Goal: Task Accomplishment & Management: Manage account settings

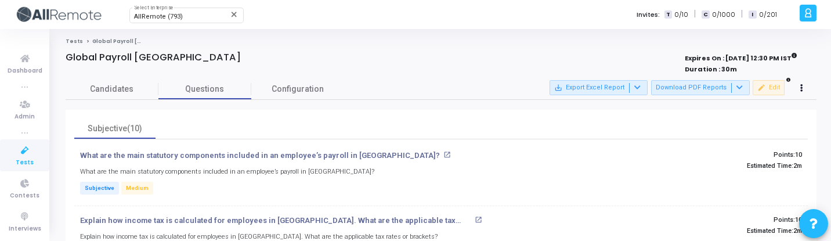
scroll to position [7, 0]
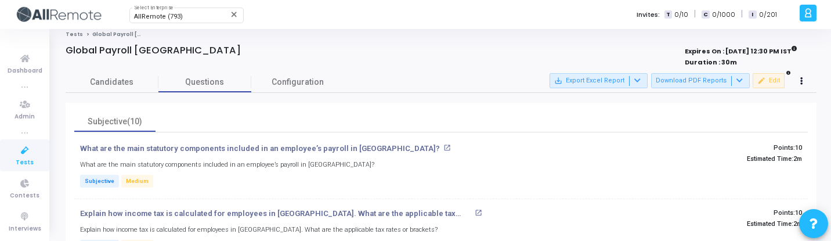
click at [27, 160] on span "Tests" at bounding box center [25, 163] width 18 height 10
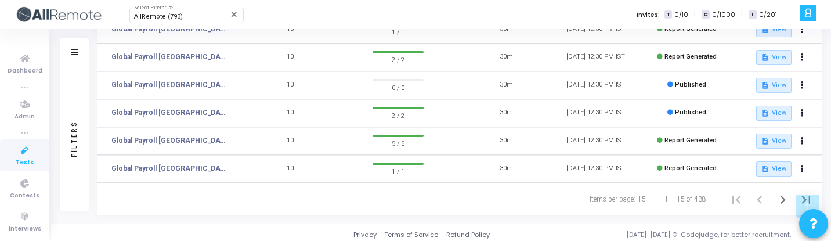
scroll to position [377, 0]
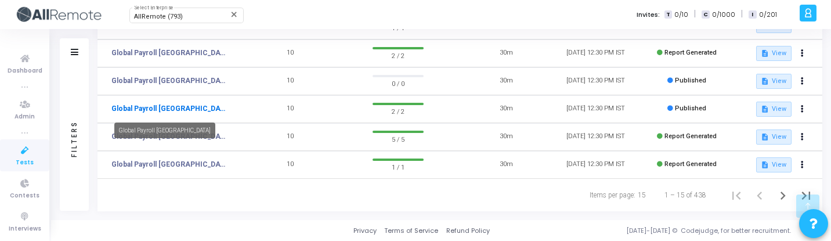
click at [163, 113] on link "Global Payroll [GEOGRAPHIC_DATA]" at bounding box center [169, 108] width 116 height 10
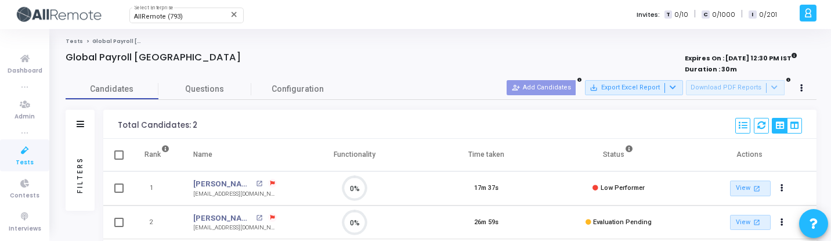
scroll to position [9, 0]
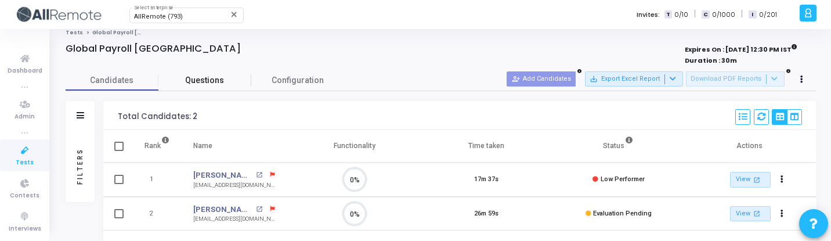
click at [244, 79] on span "Questions" at bounding box center [204, 80] width 93 height 12
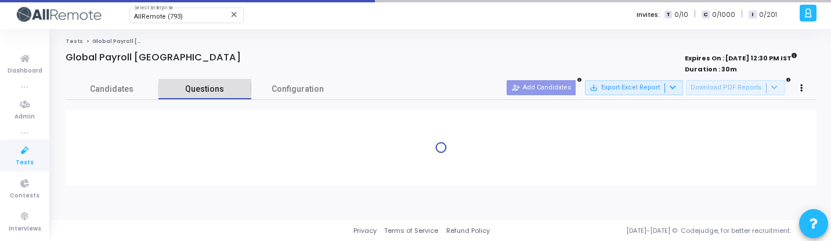
scroll to position [0, 0]
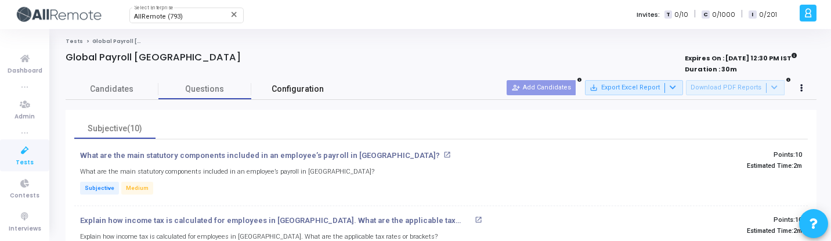
click at [310, 94] on span "Configuration" at bounding box center [298, 89] width 52 height 12
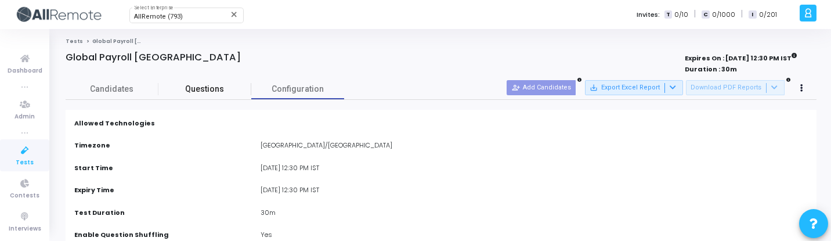
click at [188, 91] on span "Questions" at bounding box center [204, 89] width 93 height 12
